Goal: Task Accomplishment & Management: Complete application form

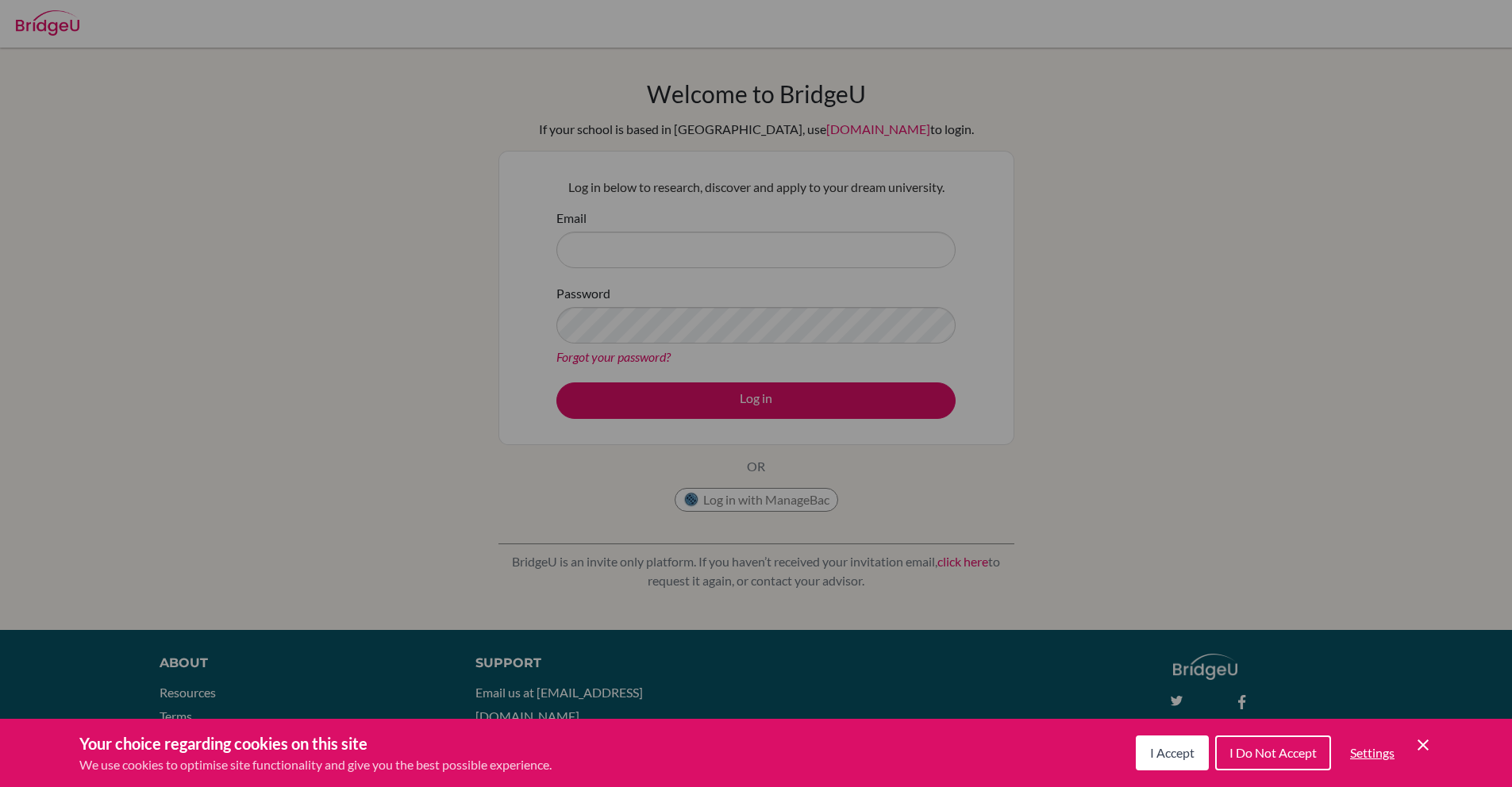
click at [621, 255] on div "Cookie Preferences" at bounding box center [756, 393] width 1512 height 787
click at [1269, 757] on span "I Do Not Accept" at bounding box center [1273, 752] width 87 height 15
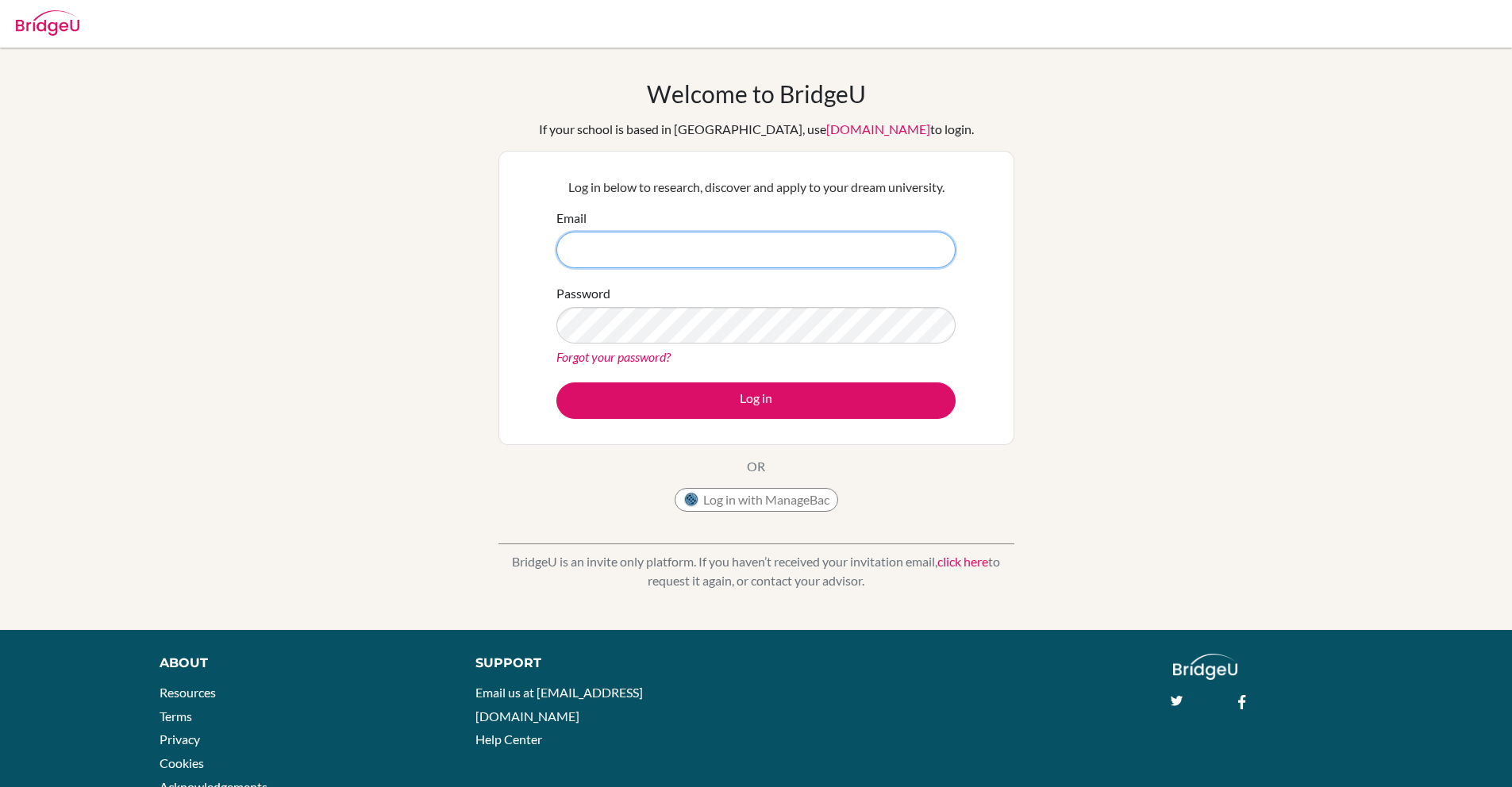
click at [645, 252] on input "Email" at bounding box center [756, 250] width 399 height 37
type input "jonesbr@marist.ac.jp"
click at [557, 383] on button "Log in" at bounding box center [756, 401] width 399 height 37
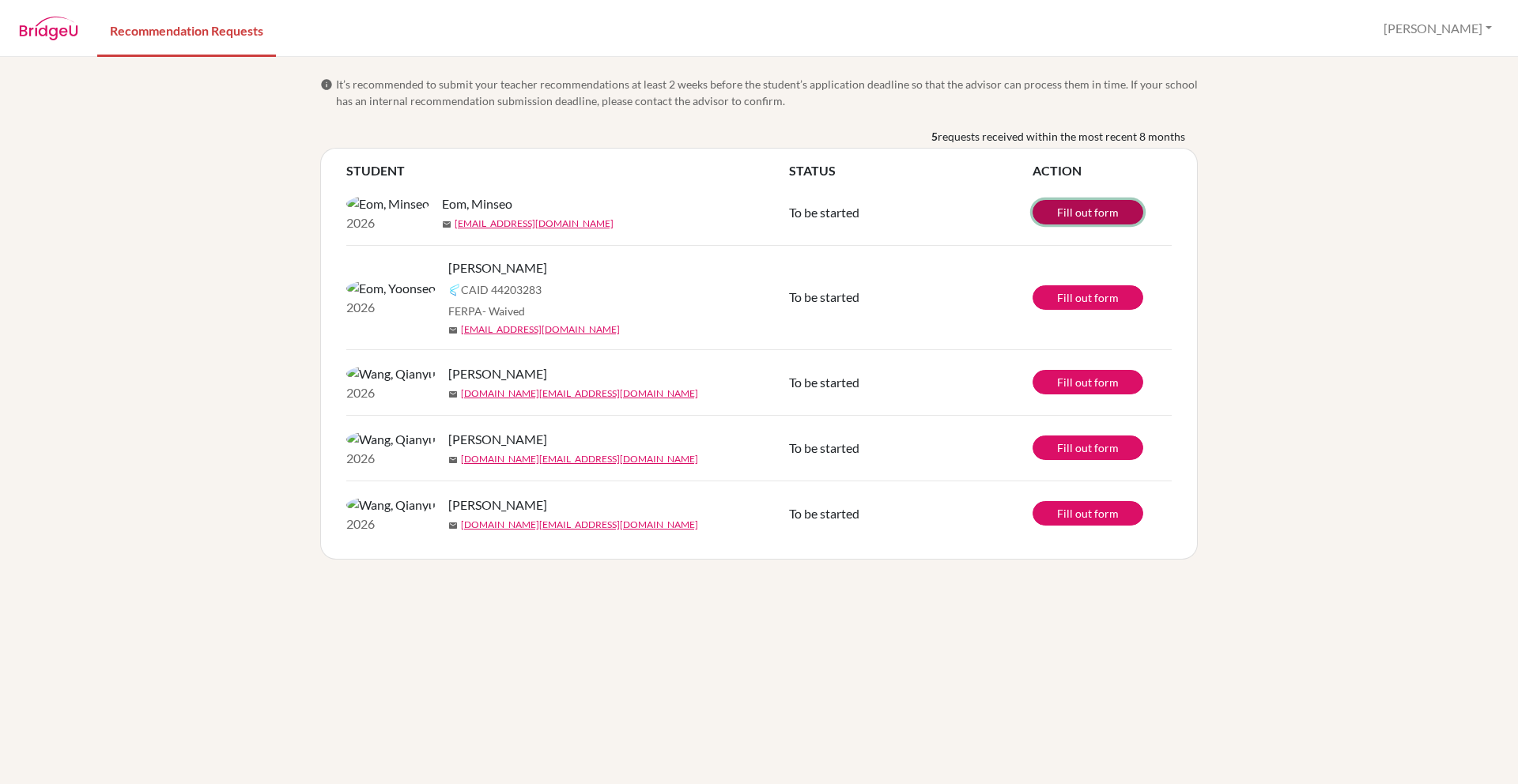
click at [1091, 222] on link "Fill out form" at bounding box center [1087, 212] width 111 height 24
click at [255, 191] on div "info It’s recommended to submit your teacher recommendations at least 2 weeks b…" at bounding box center [759, 420] width 1518 height 727
click at [1105, 231] on link "Edit form" at bounding box center [1087, 228] width 111 height 24
click at [193, 267] on div "info It’s recommended to submit your teacher recommendations at least 2 weeks b…" at bounding box center [759, 420] width 1518 height 727
click at [1065, 310] on link "Fill out form" at bounding box center [1087, 298] width 111 height 24
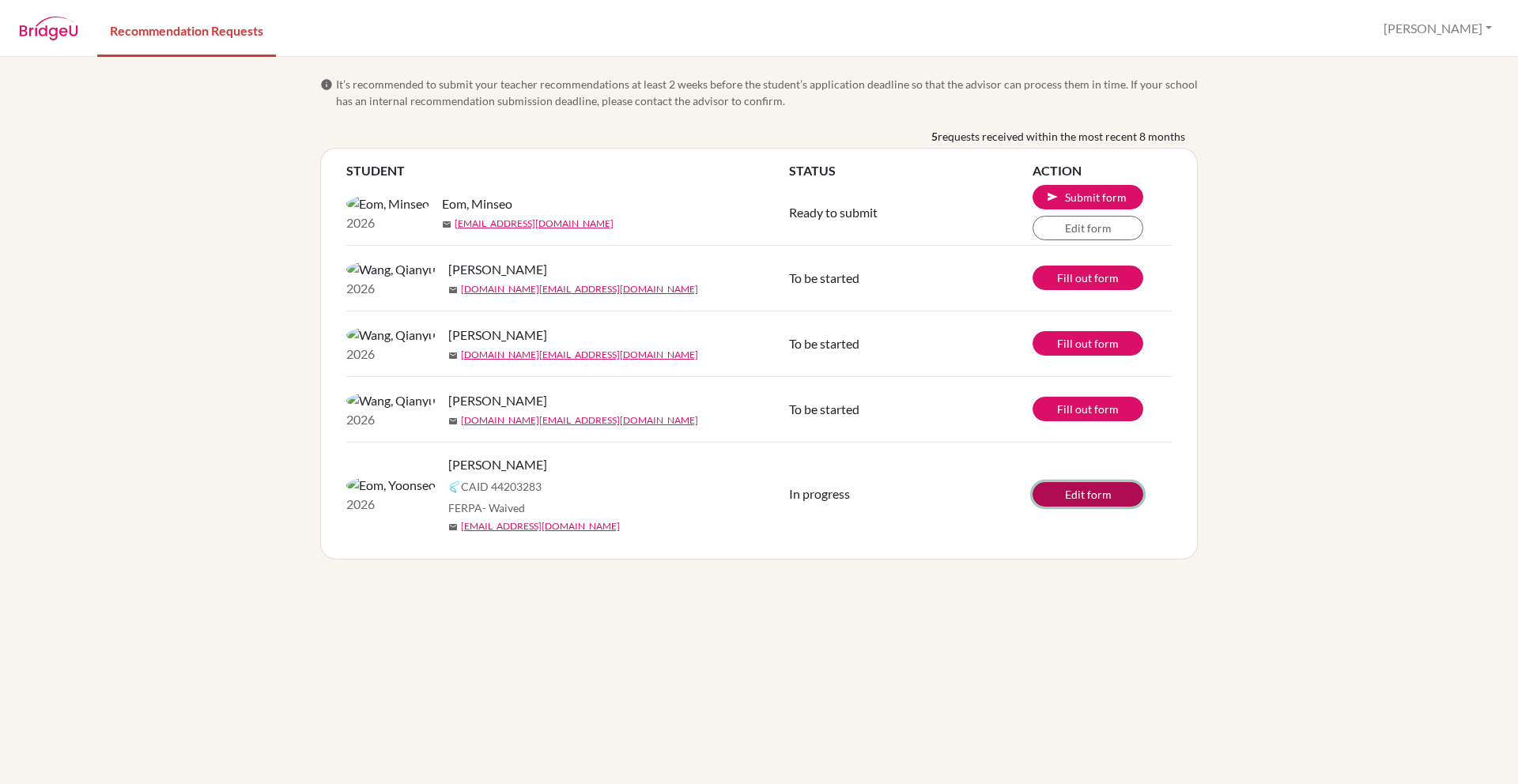
click at [1067, 506] on link "Edit form" at bounding box center [1087, 494] width 111 height 24
click at [1051, 236] on link "Edit form" at bounding box center [1087, 228] width 111 height 24
click at [1044, 506] on link "Edit form" at bounding box center [1087, 494] width 111 height 24
